Goal: Information Seeking & Learning: Learn about a topic

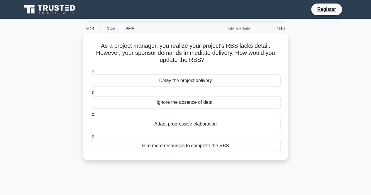
click at [194, 60] on h5 "As a project manager, you realize your project's RBS lacks detail. However, you…" at bounding box center [185, 53] width 191 height 22
copy h5 "RBS"
click at [185, 121] on div "Adapt progressive elaboration" at bounding box center [186, 124] width 190 height 12
click at [91, 116] on input "c. Adapt progressive elaboration" at bounding box center [91, 115] width 0 height 4
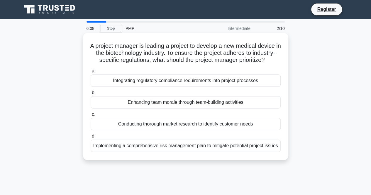
click at [178, 130] on div "Conducting thorough market research to identify customer needs" at bounding box center [186, 124] width 190 height 12
click at [91, 116] on input "c. Conducting thorough market research to identify customer needs" at bounding box center [91, 115] width 0 height 4
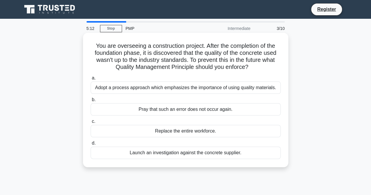
click at [193, 155] on div "Launch an investigation against the concrete supplier." at bounding box center [186, 153] width 190 height 12
click at [91, 145] on input "d. Launch an investigation against the concrete supplier." at bounding box center [91, 143] width 0 height 4
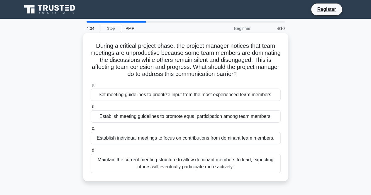
click at [180, 165] on div "Maintain the current meeting structure to allow dominant members to lead, expec…" at bounding box center [186, 163] width 190 height 19
click at [91, 152] on input "d. Maintain the current meeting structure to allow dominant members to lead, ex…" at bounding box center [91, 150] width 0 height 4
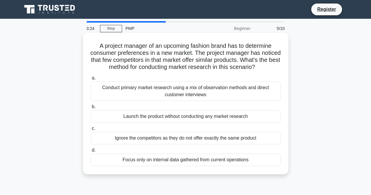
click at [148, 101] on div "Conduct primary market research using a mix of observation methods and direct c…" at bounding box center [186, 91] width 190 height 19
click at [91, 80] on input "a. Conduct primary market research using a mix of observation methods and direc…" at bounding box center [91, 78] width 0 height 4
